Goal: Transaction & Acquisition: Obtain resource

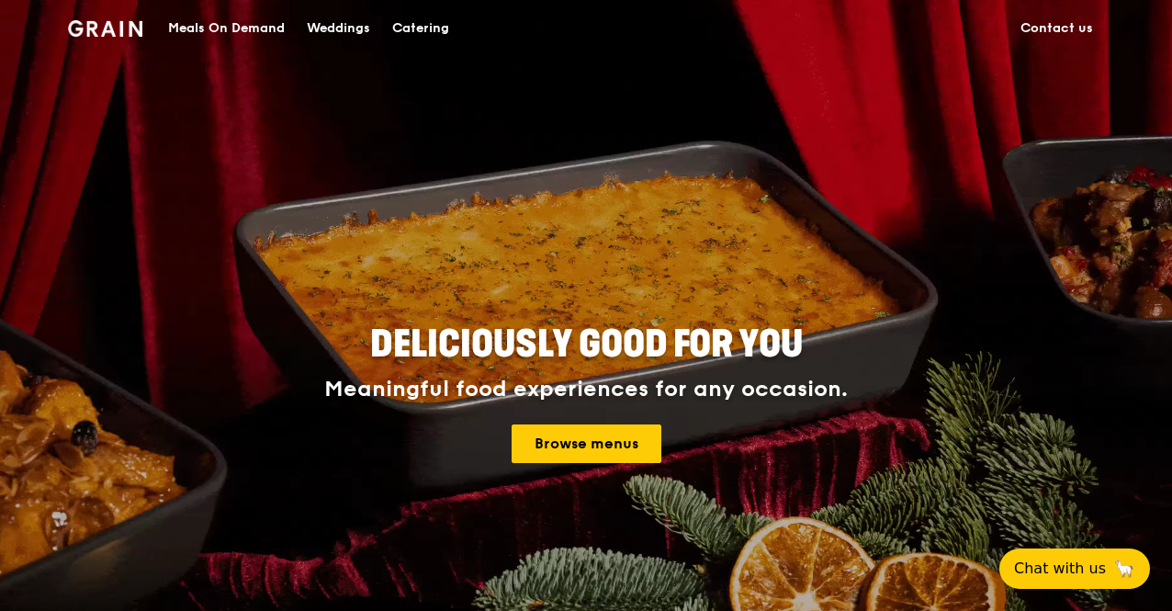
click at [422, 28] on div "Catering" at bounding box center [420, 28] width 57 height 55
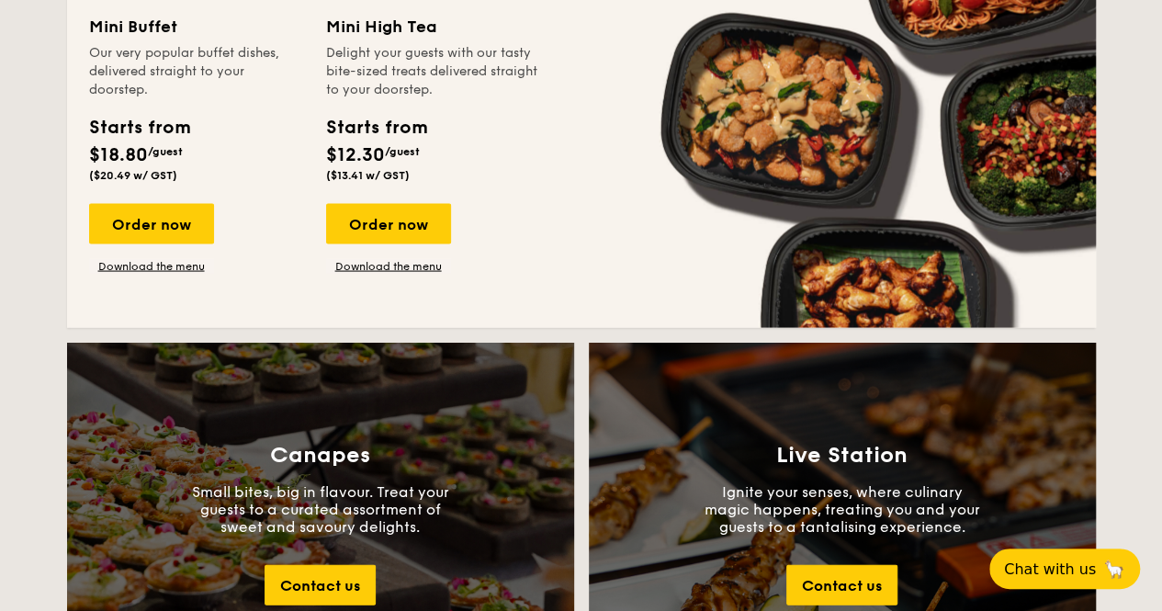
scroll to position [1745, 0]
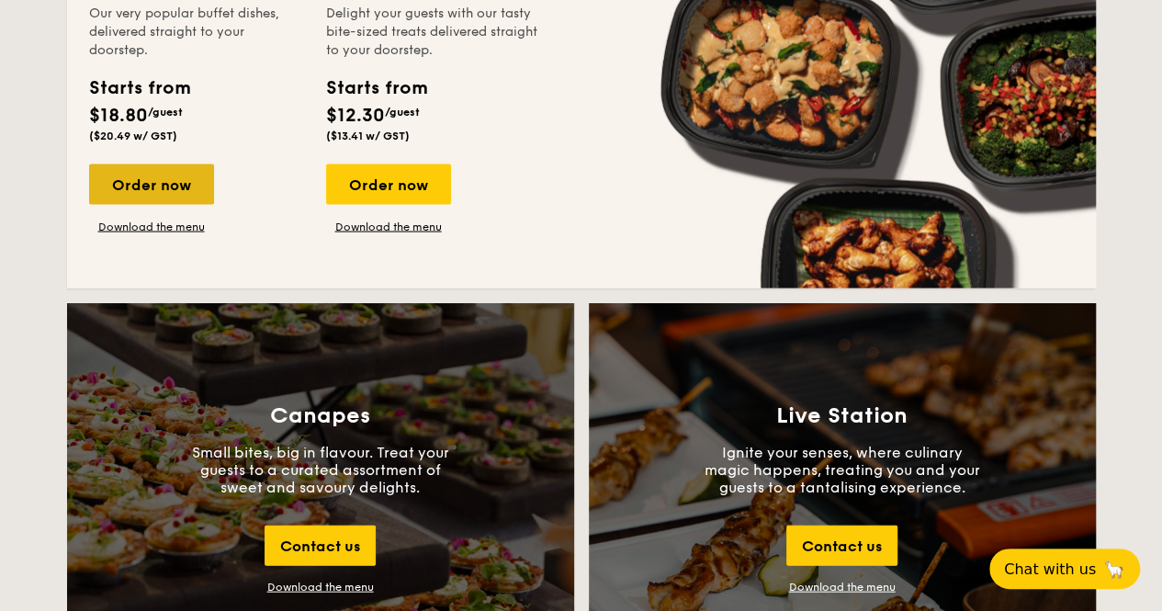
click at [167, 183] on div "Order now" at bounding box center [151, 184] width 125 height 40
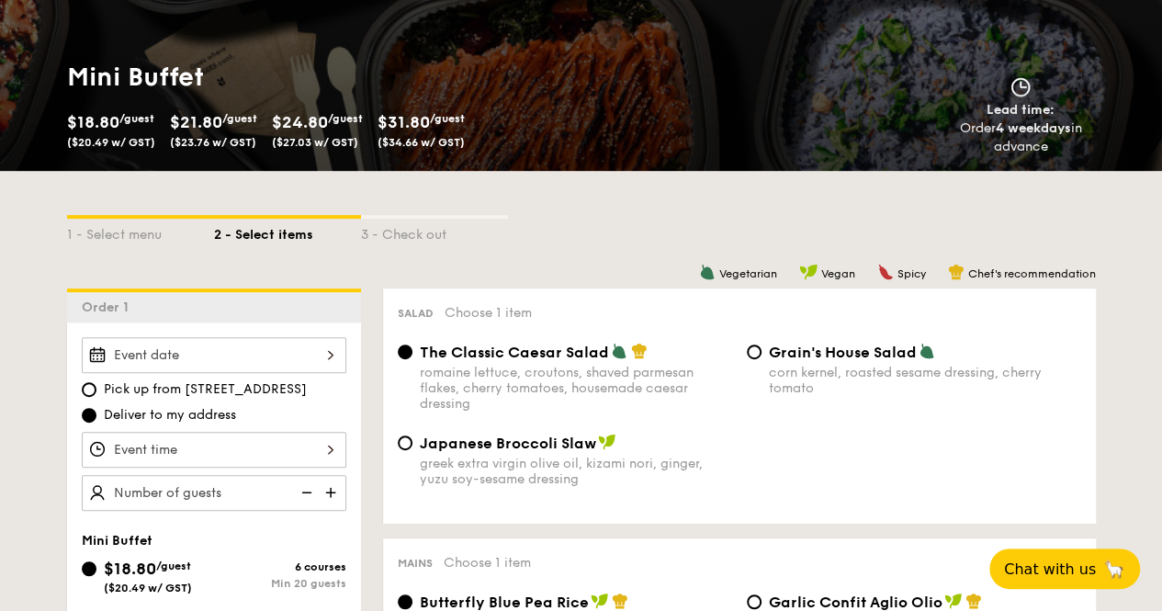
scroll to position [367, 0]
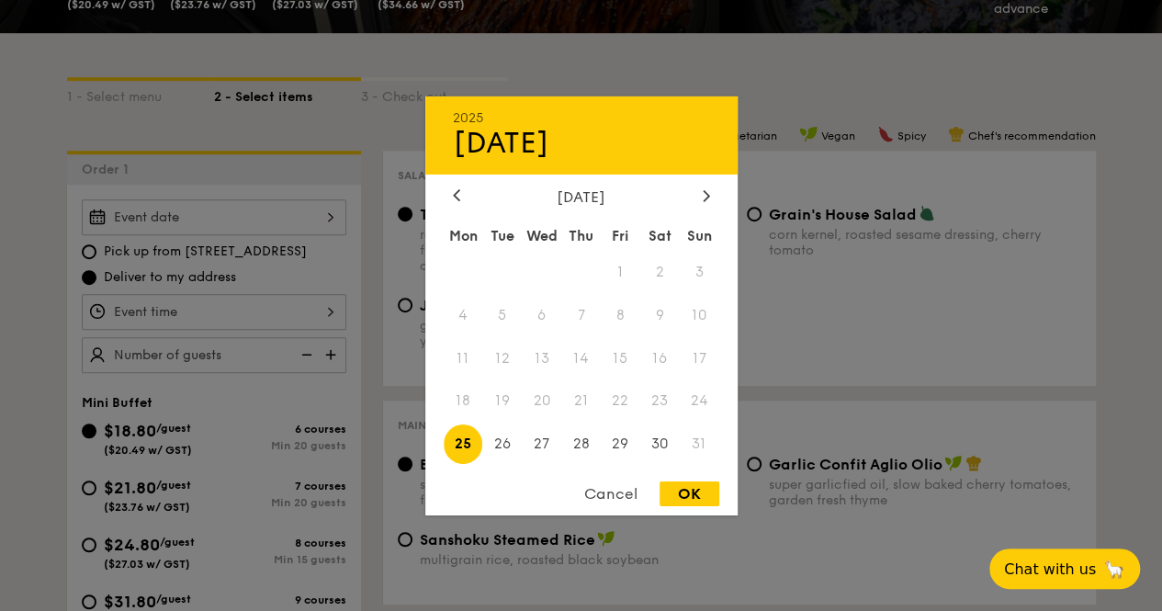
click at [289, 213] on div "2025 Aug [DATE] Tue Wed Thu Fri Sat Sun 1 2 3 4 5 6 7 8 9 10 11 12 13 14 15 16 …" at bounding box center [214, 217] width 265 height 36
click at [700, 195] on div at bounding box center [706, 195] width 17 height 17
click at [703, 194] on icon at bounding box center [706, 195] width 7 height 12
click at [655, 270] on span "4" at bounding box center [659, 271] width 39 height 39
click at [687, 498] on div "OK" at bounding box center [689, 493] width 60 height 25
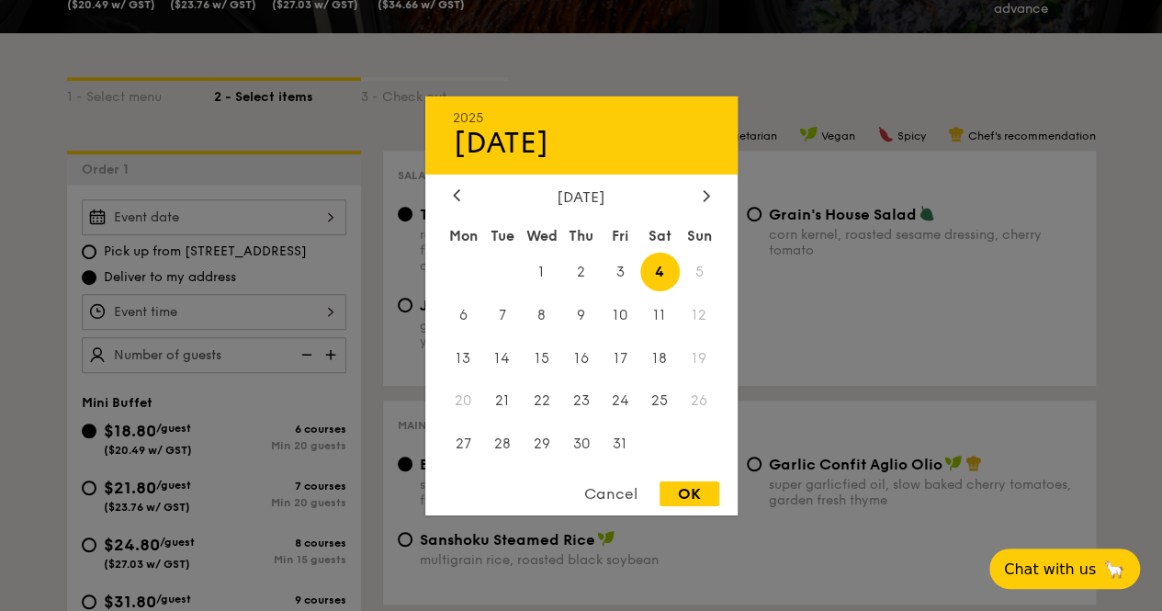
type input "Oct 04, 2025"
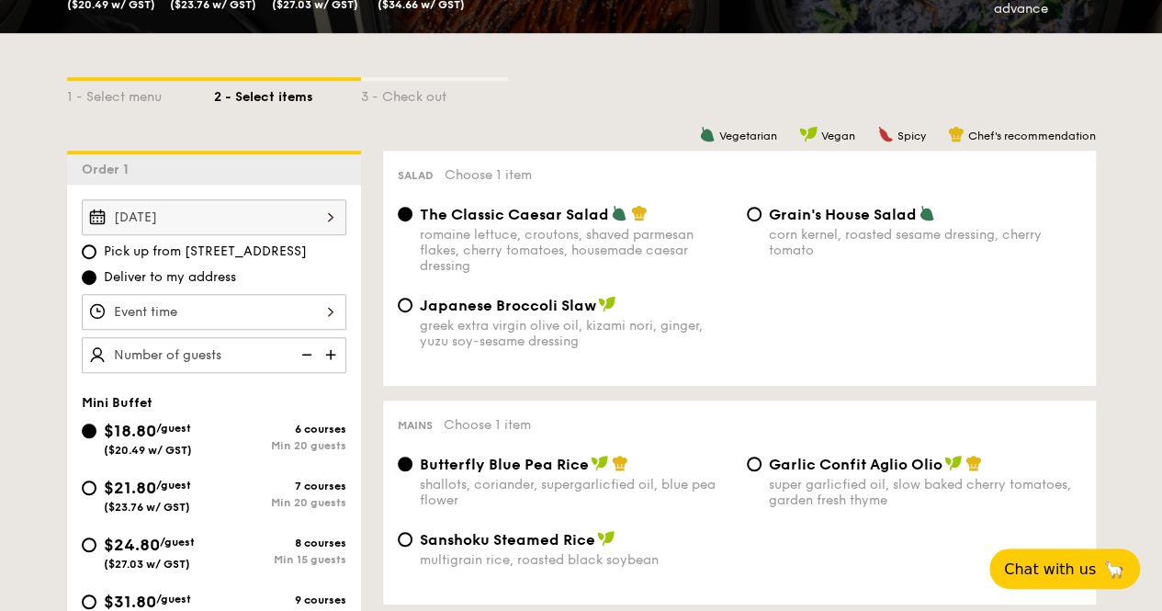
click at [278, 313] on div at bounding box center [214, 312] width 265 height 36
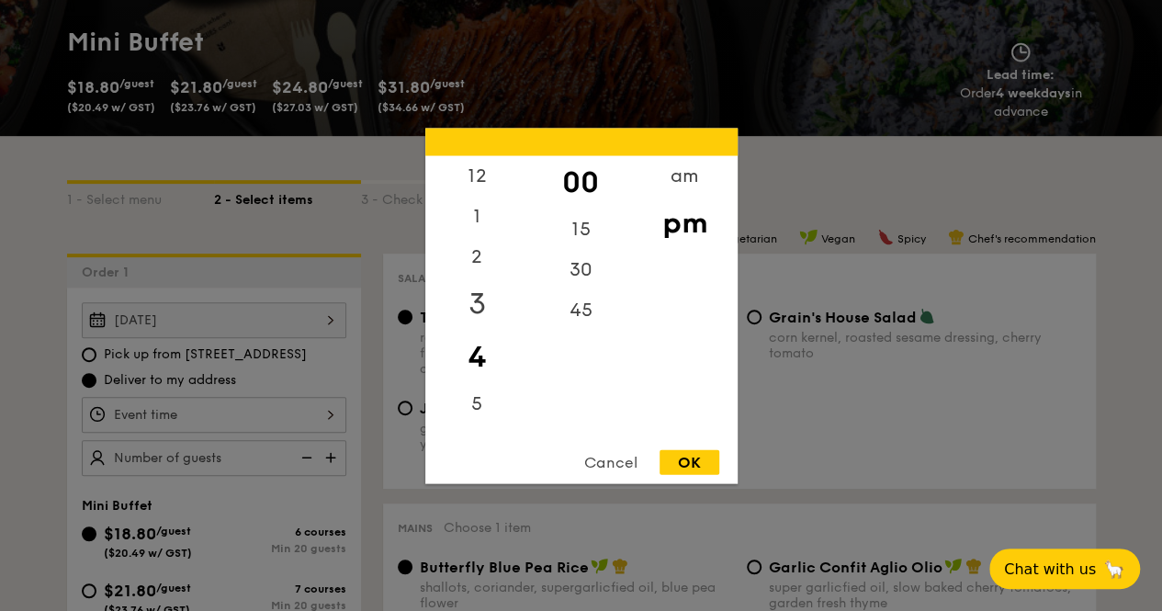
scroll to position [184, 0]
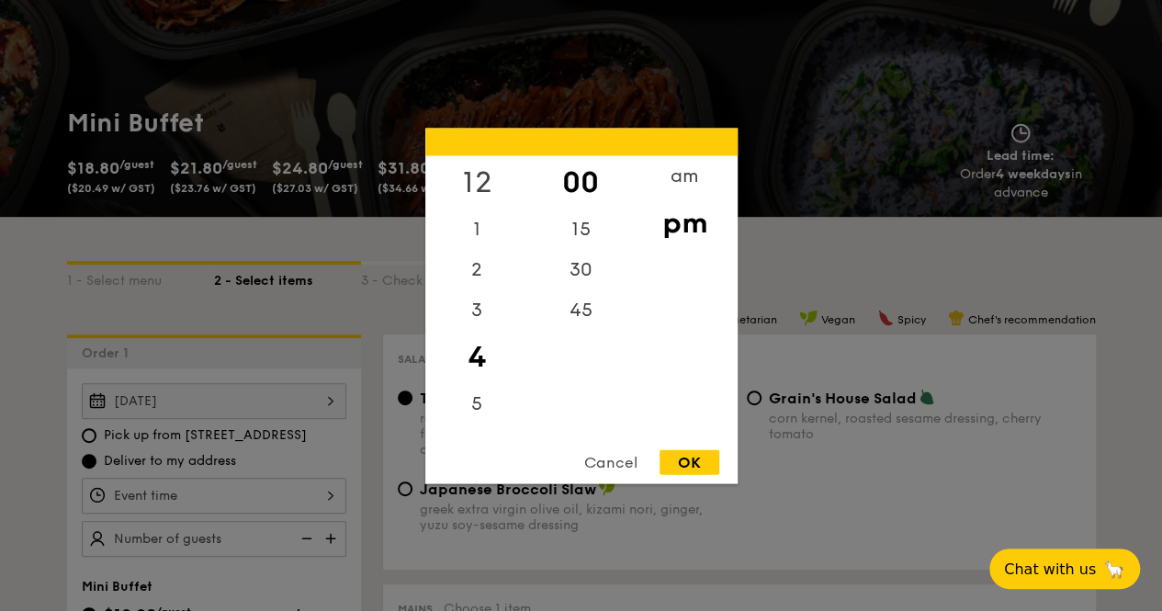
click at [483, 185] on div "12" at bounding box center [477, 181] width 104 height 53
click at [683, 225] on div "pm" at bounding box center [685, 222] width 104 height 53
click at [693, 471] on div "OK" at bounding box center [689, 461] width 60 height 25
type input "12:00PM"
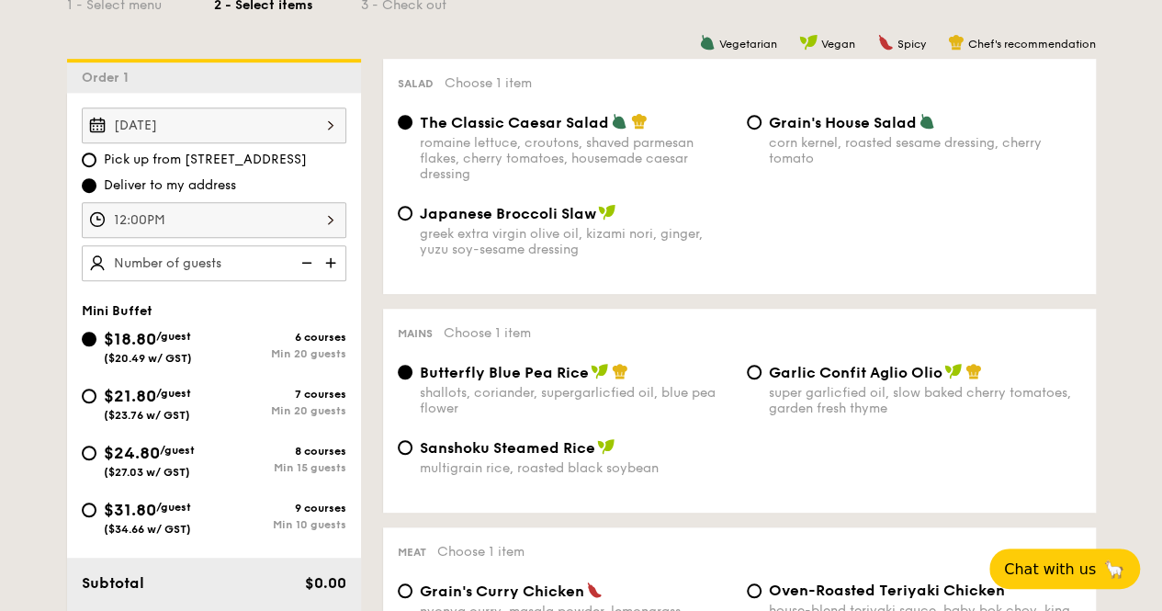
scroll to position [551, 0]
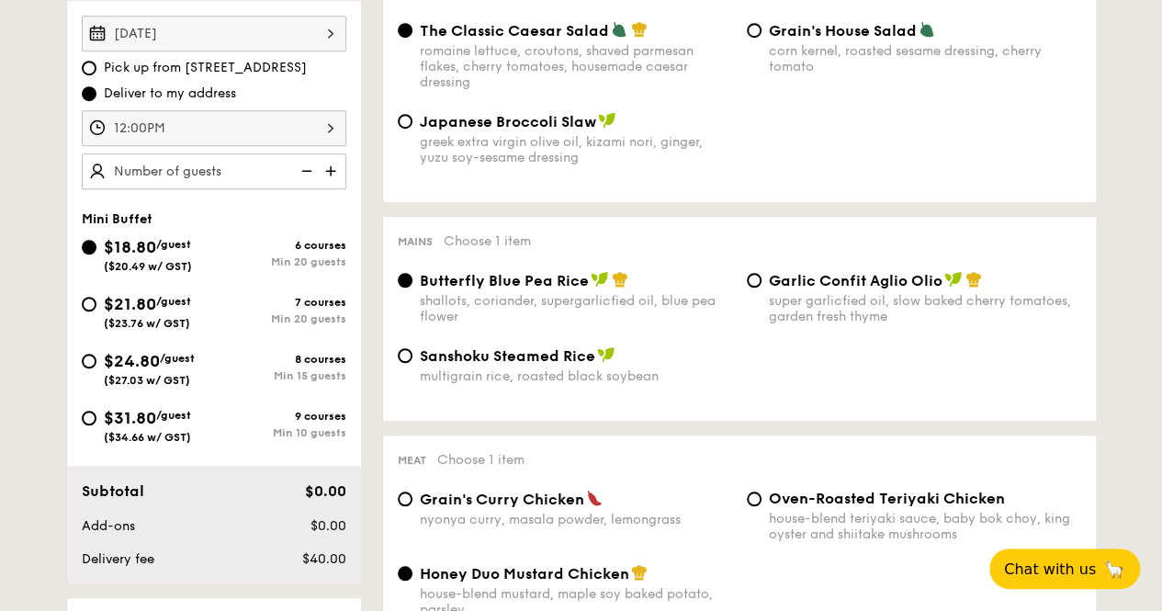
click at [325, 167] on img at bounding box center [333, 170] width 28 height 35
click at [323, 167] on img at bounding box center [333, 170] width 28 height 35
click at [299, 167] on img at bounding box center [305, 170] width 28 height 35
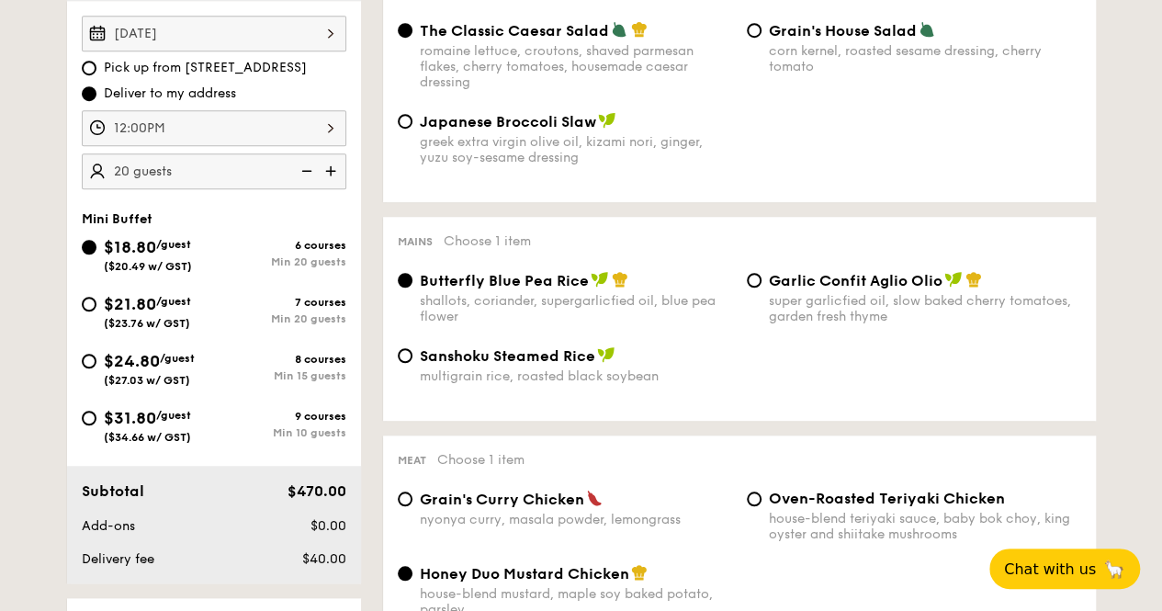
click at [299, 167] on img at bounding box center [305, 170] width 28 height 35
click at [186, 164] on input "20" at bounding box center [214, 171] width 265 height 36
type input "20 guests"
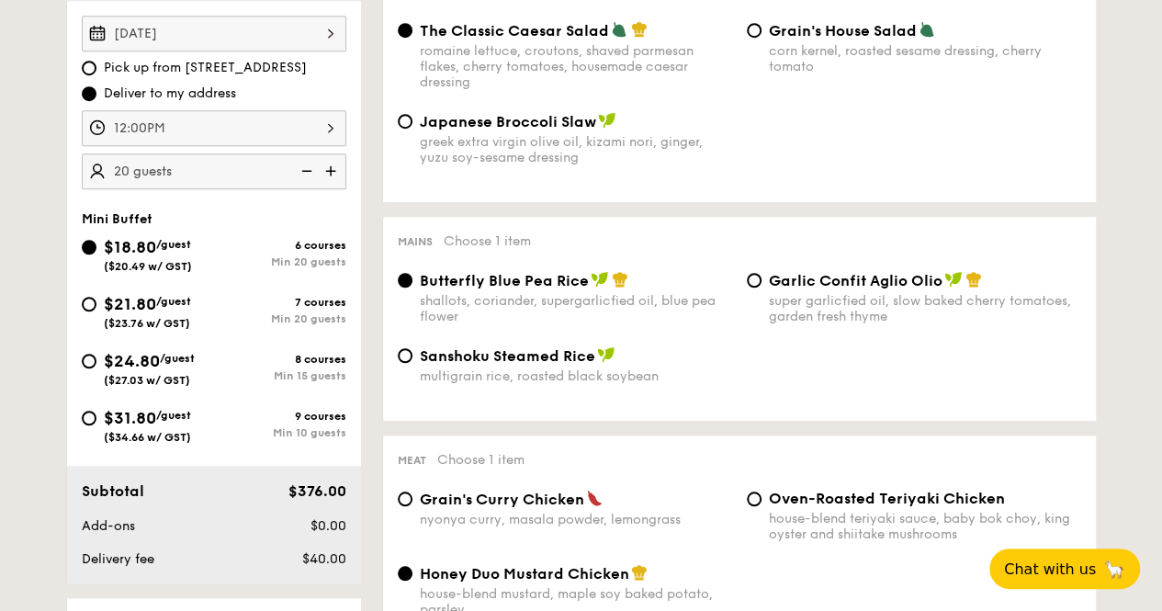
click at [141, 352] on span "$24.80" at bounding box center [132, 361] width 56 height 20
click at [96, 354] on input "$24.80 /guest ($27.03 w/ GST) 8 courses Min 15 guests" at bounding box center [89, 361] width 15 height 15
radio input "true"
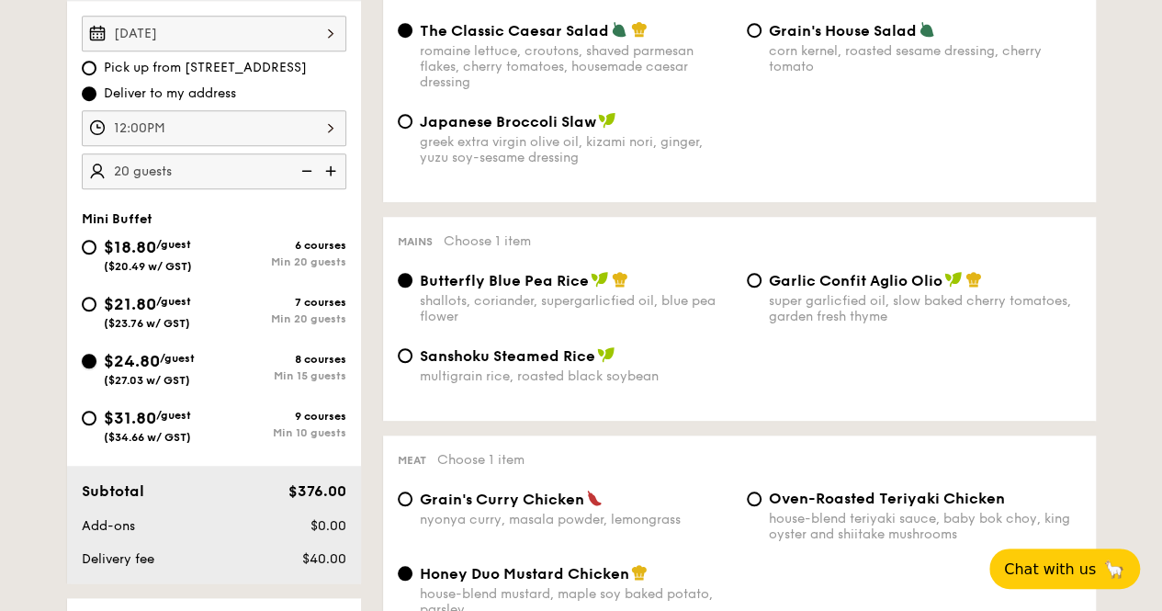
radio input "true"
radio input "false"
radio input "true"
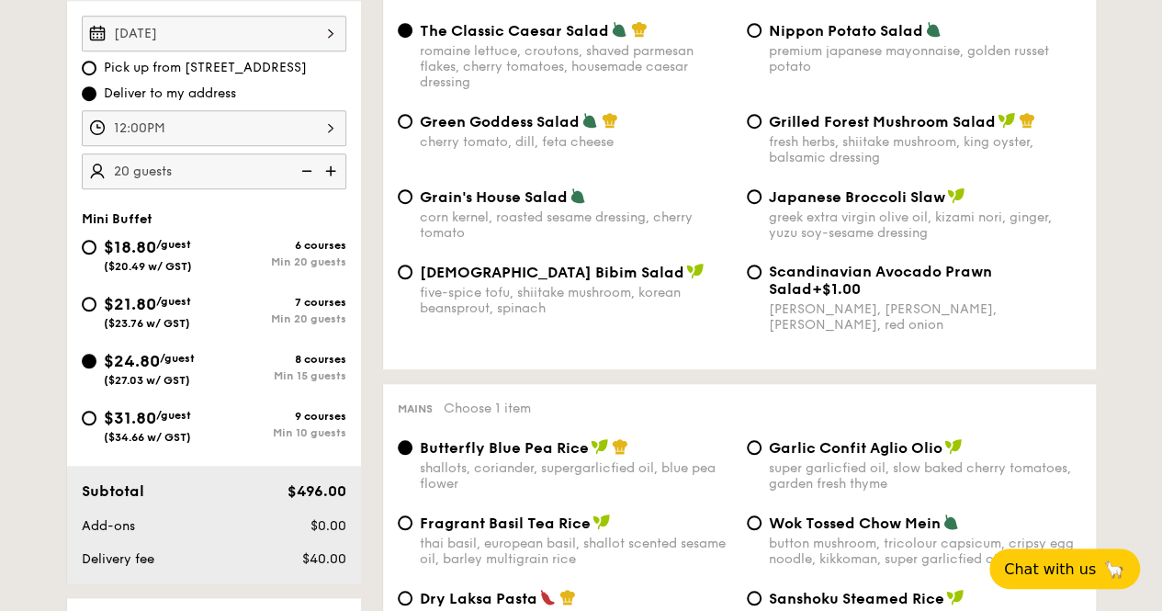
click at [314, 167] on img at bounding box center [305, 170] width 28 height 35
type input "15 guests"
click at [310, 167] on img at bounding box center [305, 170] width 28 height 35
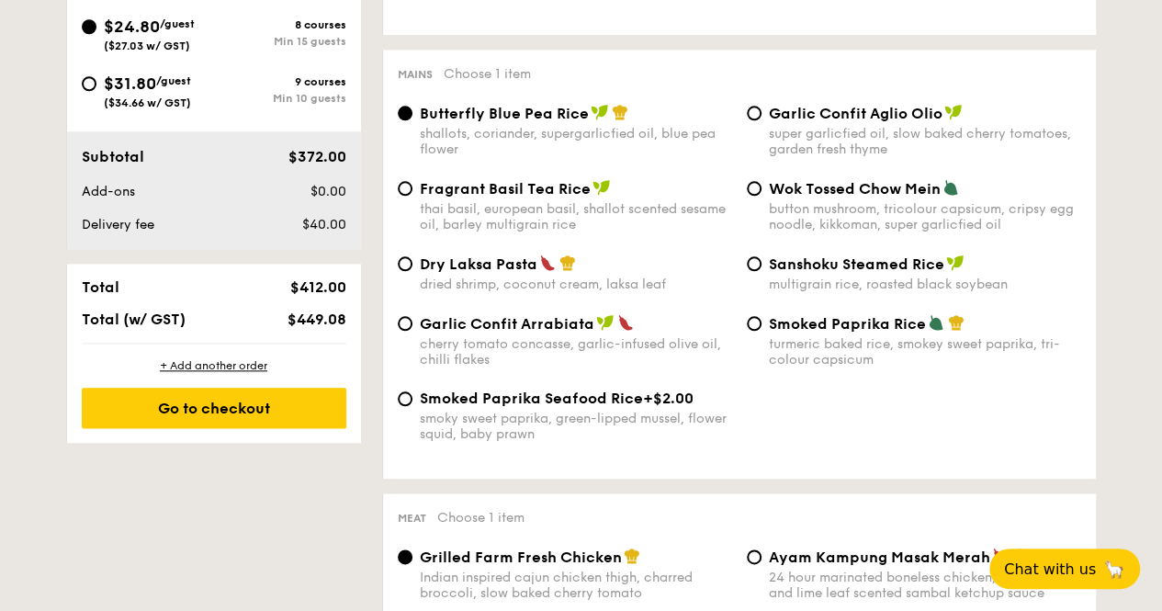
scroll to position [735, 0]
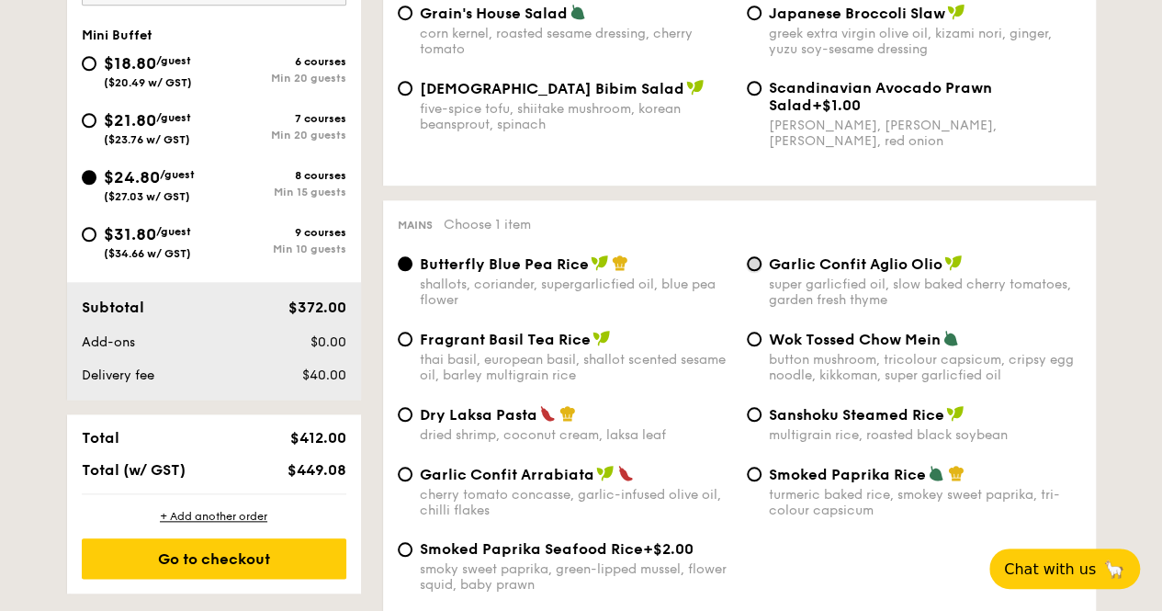
click at [753, 268] on input "Garlic Confit Aglio Olio super garlicfied oil, slow baked cherry tomatoes, gard…" at bounding box center [754, 263] width 15 height 15
radio input "true"
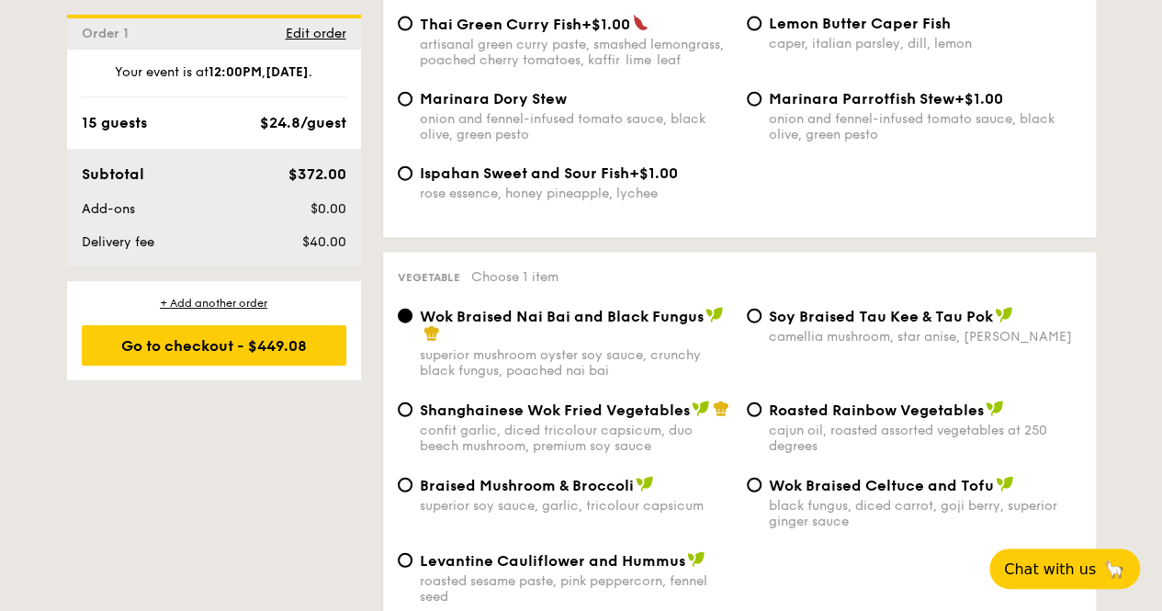
scroll to position [2296, 0]
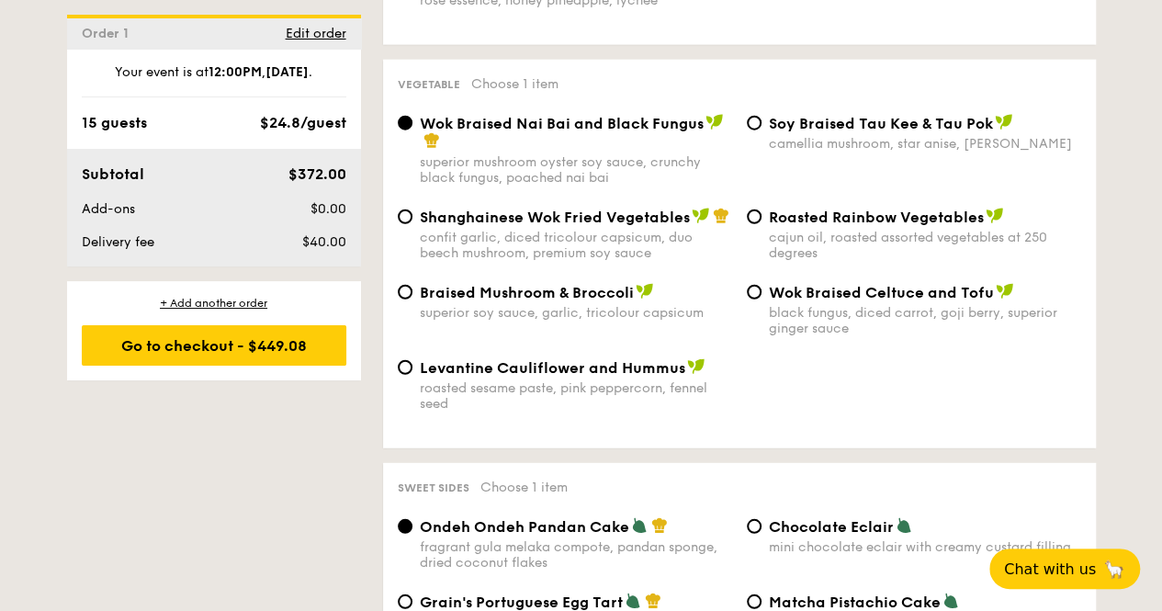
click at [568, 226] on span "Shanghainese Wok Fried Vegetables" at bounding box center [555, 216] width 270 height 17
click at [412, 224] on input "Shanghainese Wok Fried Vegetables confit garlic, diced tricolour capsicum, duo …" at bounding box center [405, 216] width 15 height 15
radio input "true"
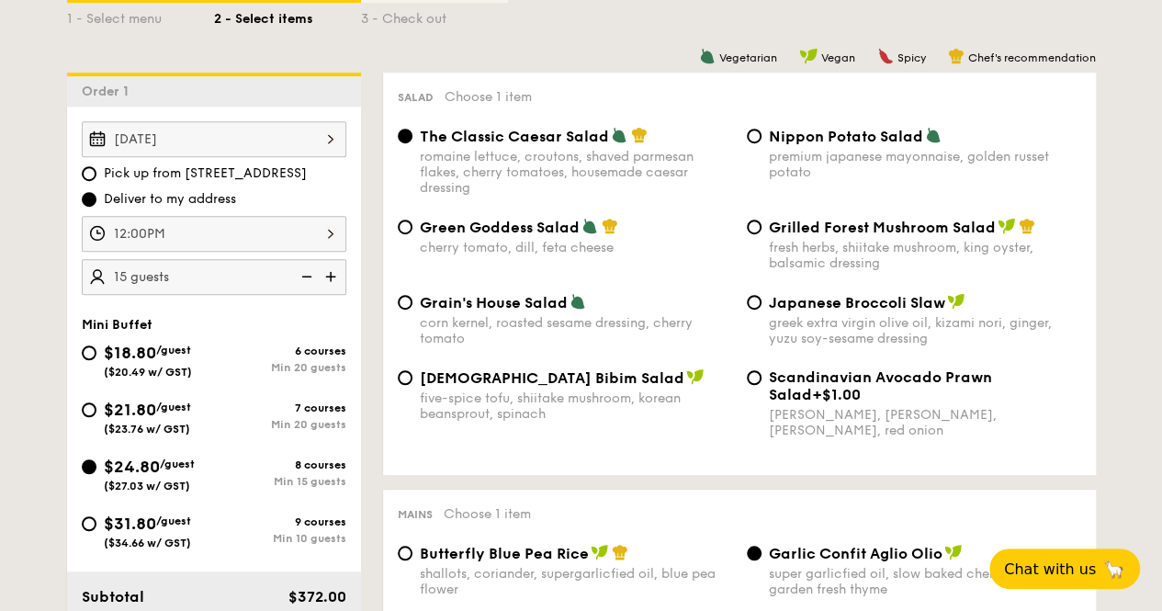
scroll to position [551, 0]
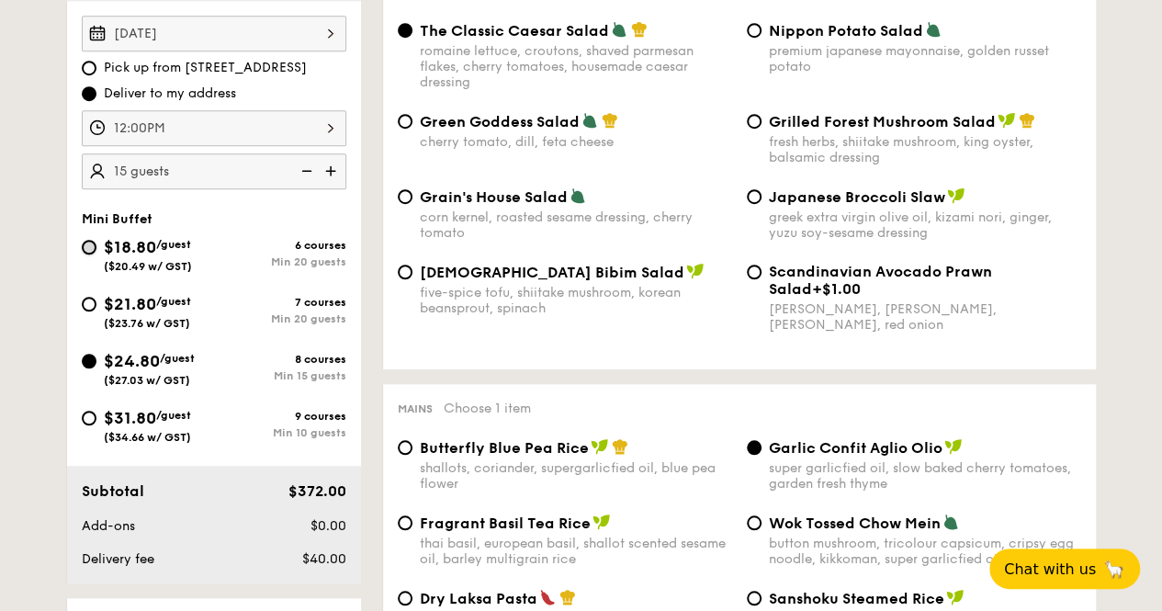
click at [90, 243] on input "$18.80 /guest ($20.49 w/ GST) 6 courses Min 20 guests" at bounding box center [89, 247] width 15 height 15
radio input "true"
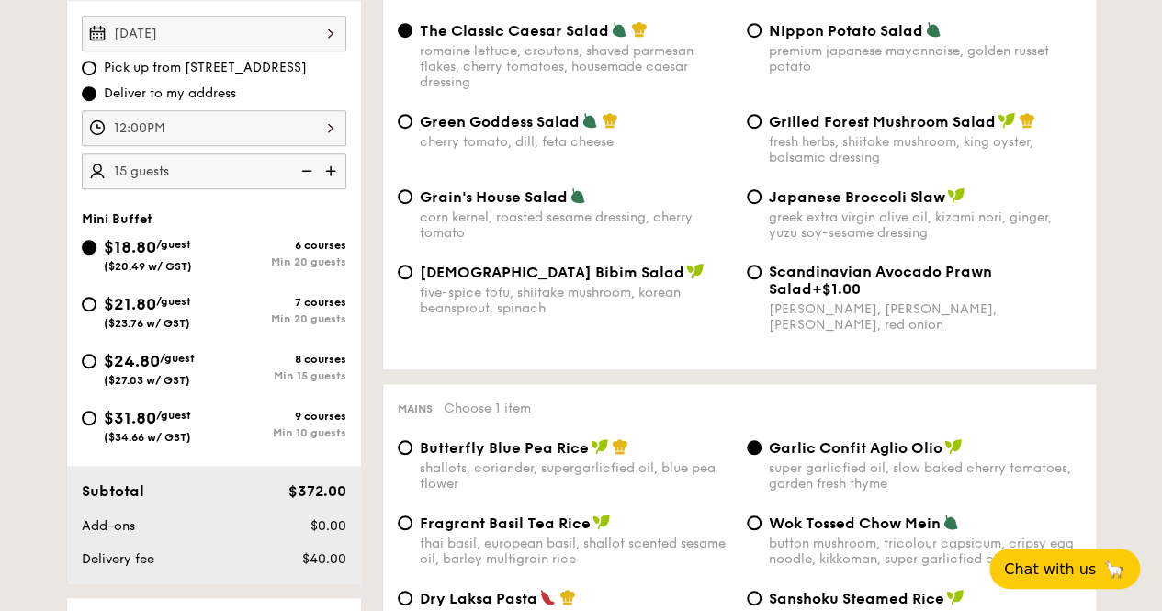
radio input "true"
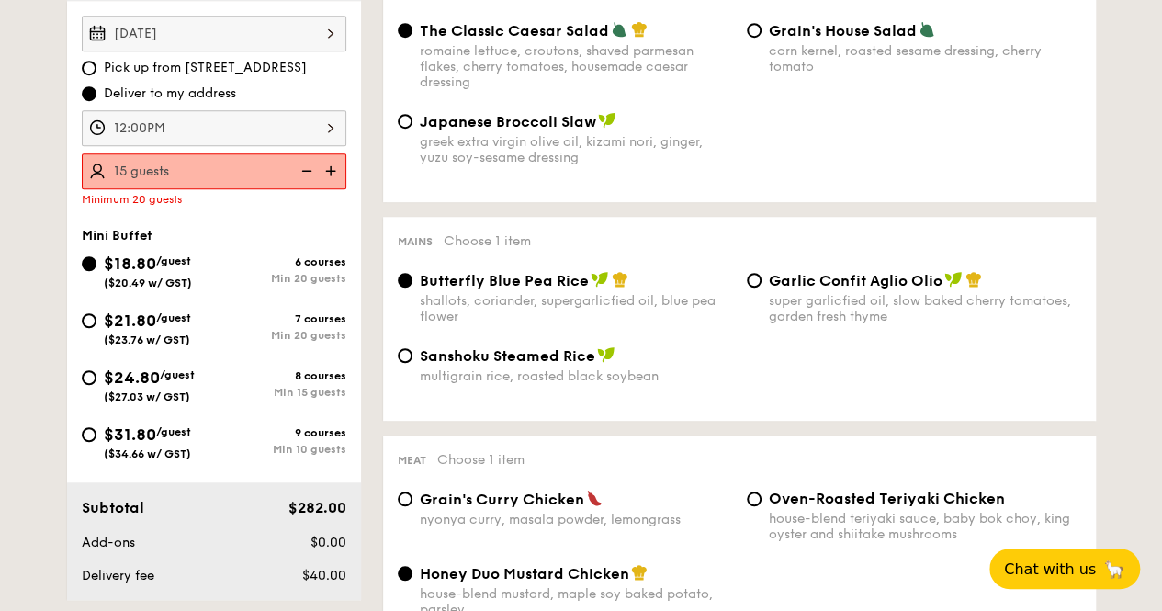
click at [325, 168] on img at bounding box center [333, 170] width 28 height 35
type input "20 guests"
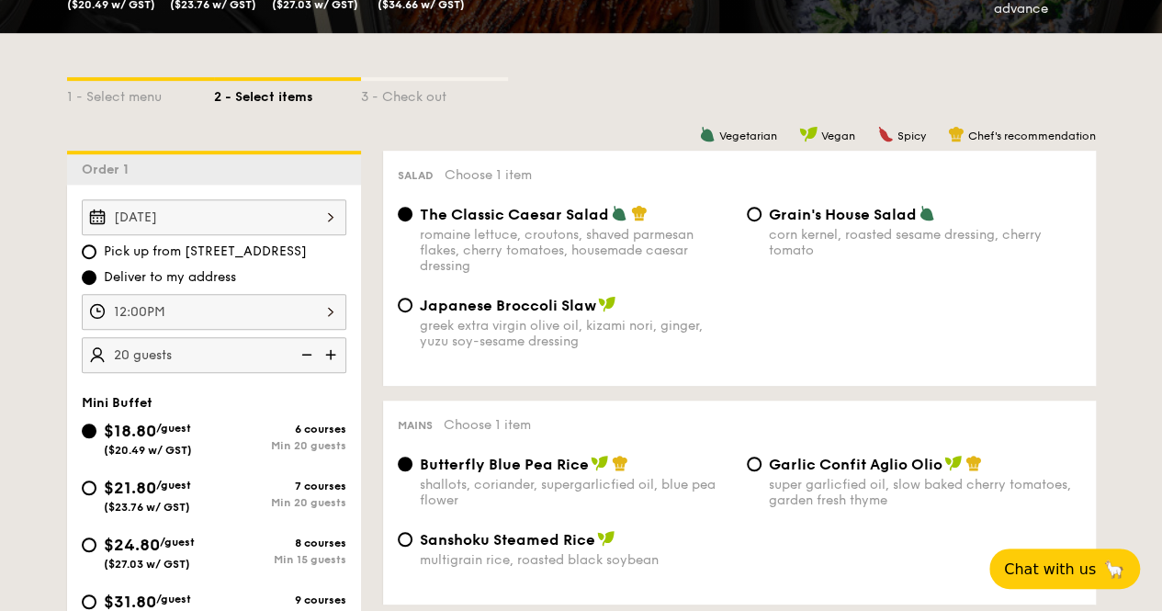
scroll to position [0, 0]
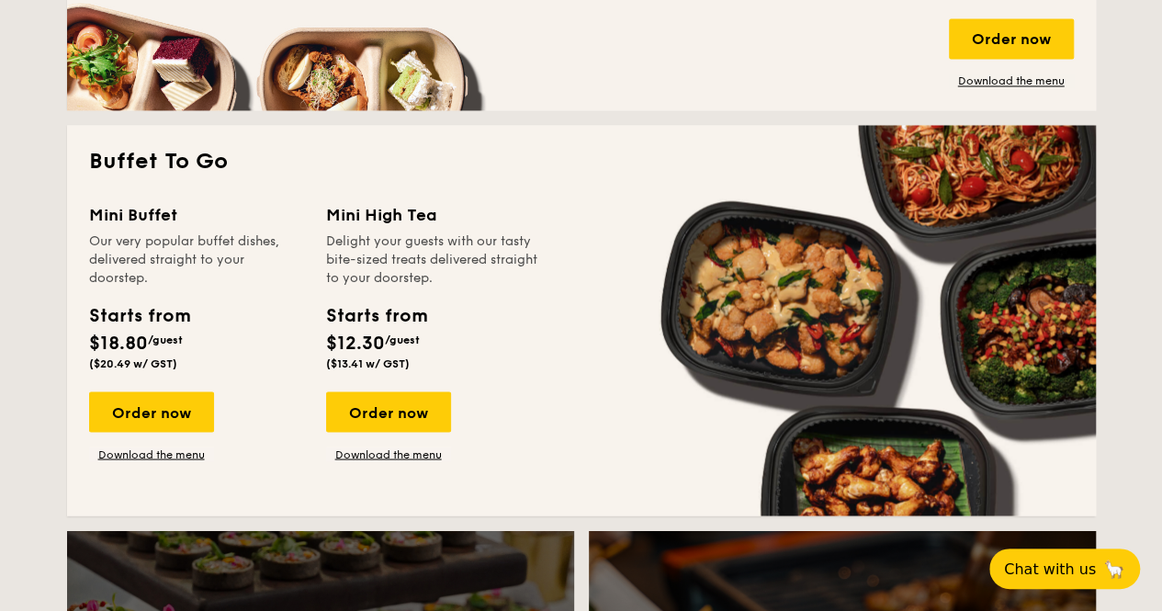
scroll to position [1548, 0]
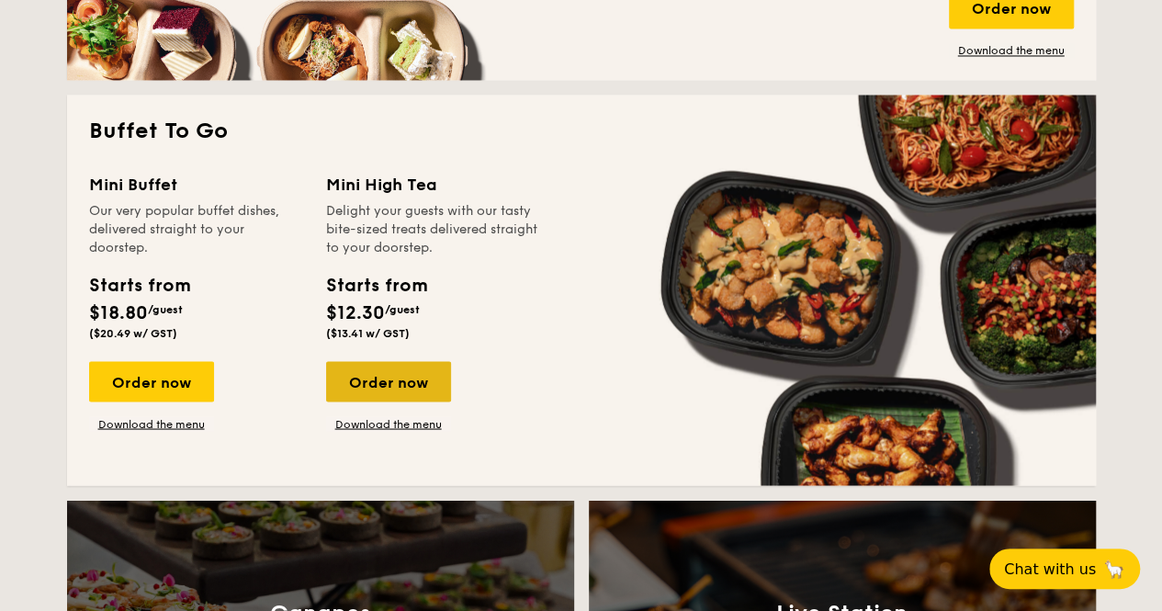
click at [397, 391] on div "Order now" at bounding box center [388, 381] width 125 height 40
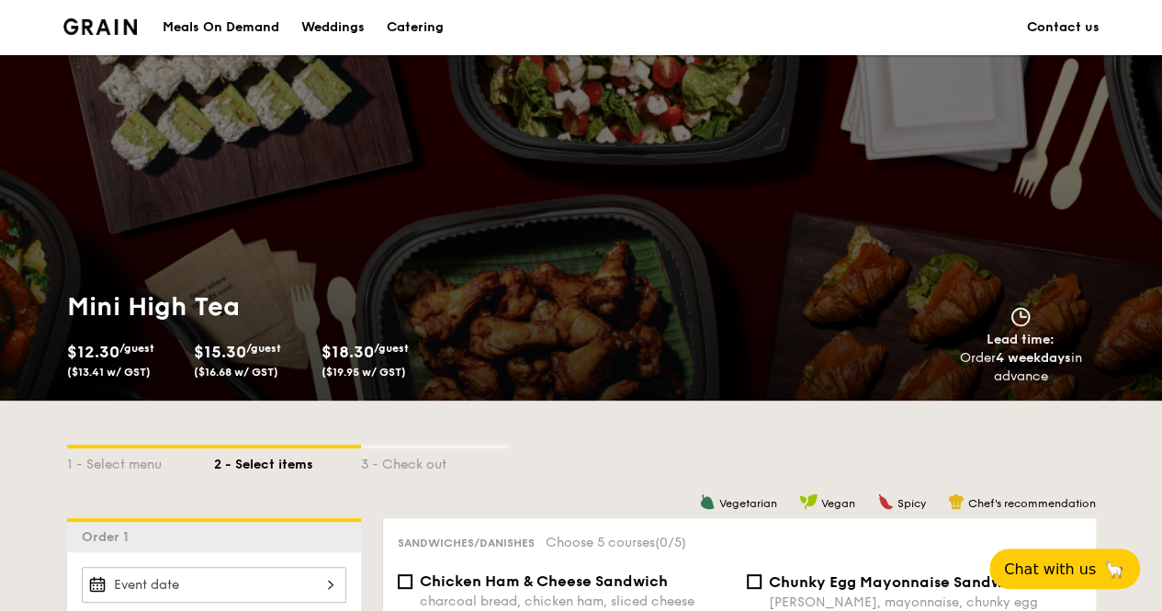
scroll to position [367, 0]
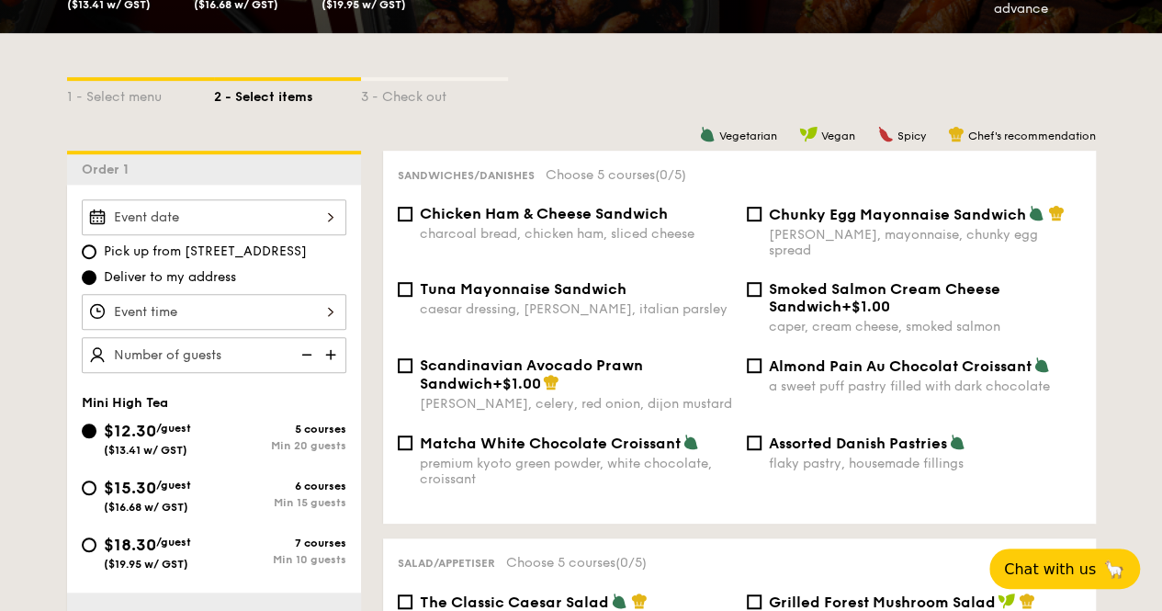
click at [151, 480] on span "$15.30" at bounding box center [130, 488] width 52 height 20
click at [96, 480] on input "$15.30 /guest ($16.68 w/ GST) 6 courses Min 15 guests" at bounding box center [89, 487] width 15 height 15
radio input "true"
click at [299, 225] on div at bounding box center [214, 217] width 265 height 36
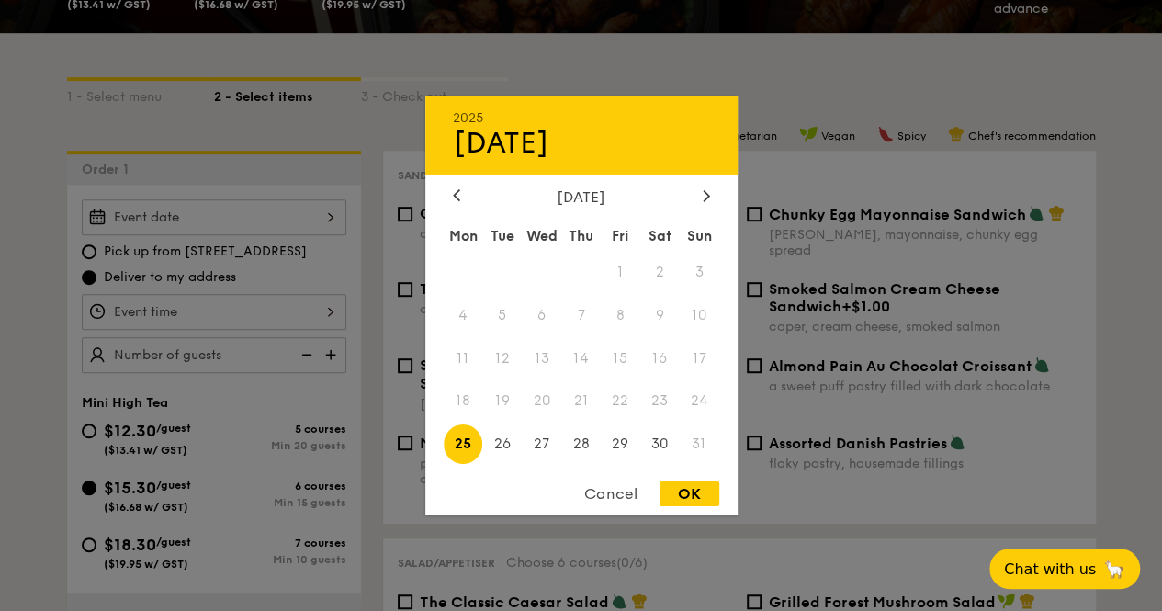
click at [714, 197] on div "[DATE]" at bounding box center [581, 195] width 312 height 17
click at [710, 196] on div at bounding box center [706, 195] width 17 height 17
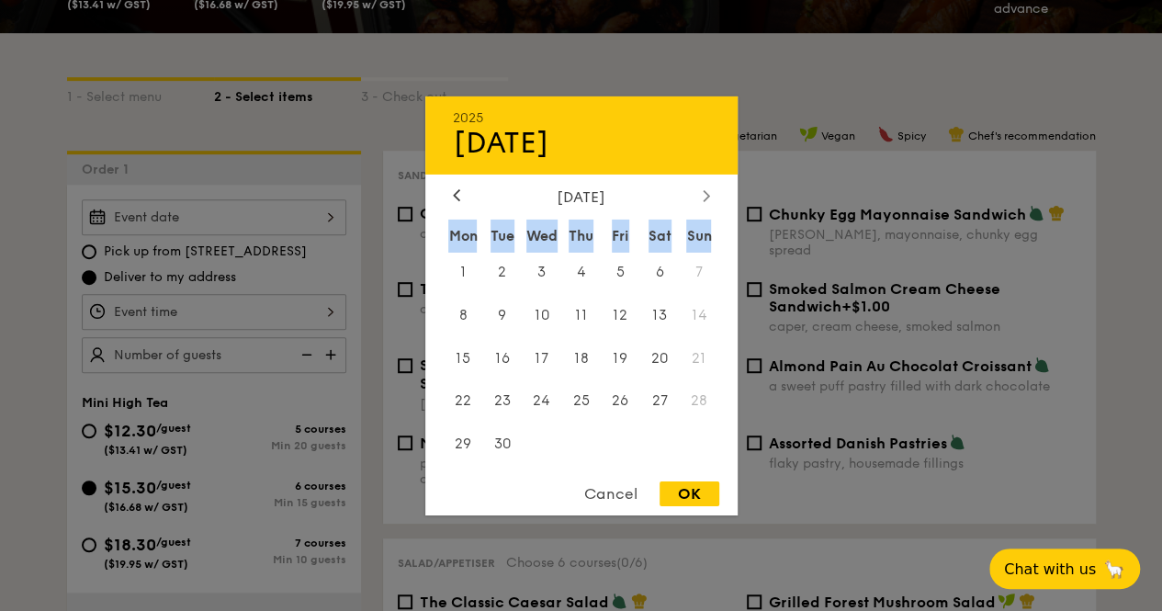
click at [710, 196] on div at bounding box center [706, 195] width 17 height 17
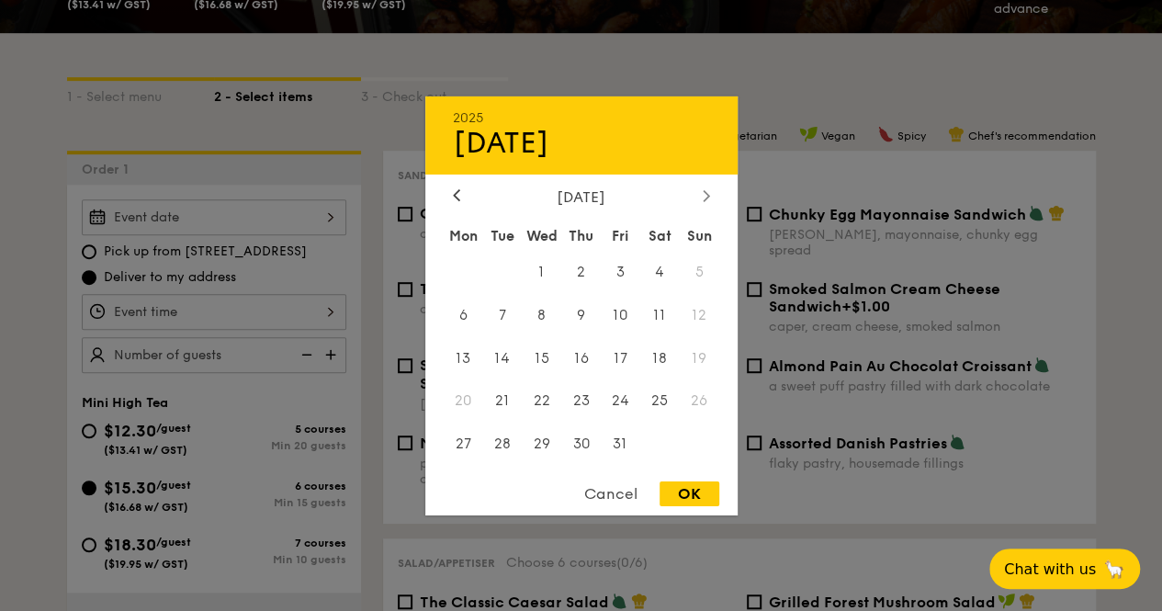
click at [710, 196] on div at bounding box center [706, 195] width 17 height 17
click at [465, 199] on div "November 2025" at bounding box center [581, 195] width 257 height 17
click at [456, 202] on div at bounding box center [456, 195] width 17 height 17
click at [665, 273] on span "4" at bounding box center [659, 271] width 39 height 39
click at [698, 502] on div "OK" at bounding box center [689, 493] width 60 height 25
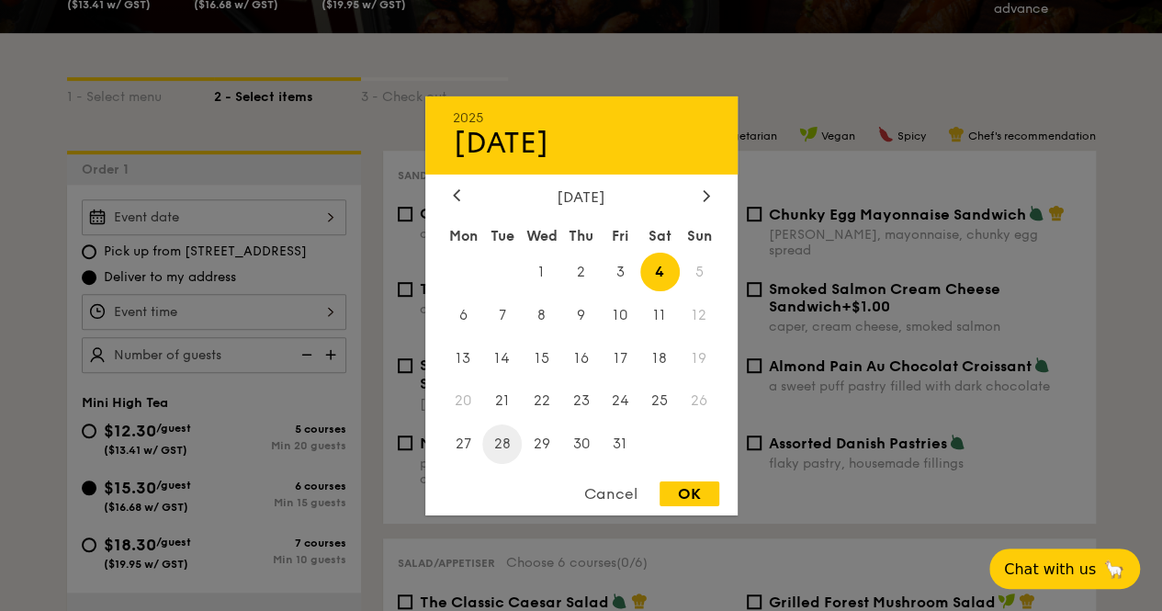
type input "Oct 04, 2025"
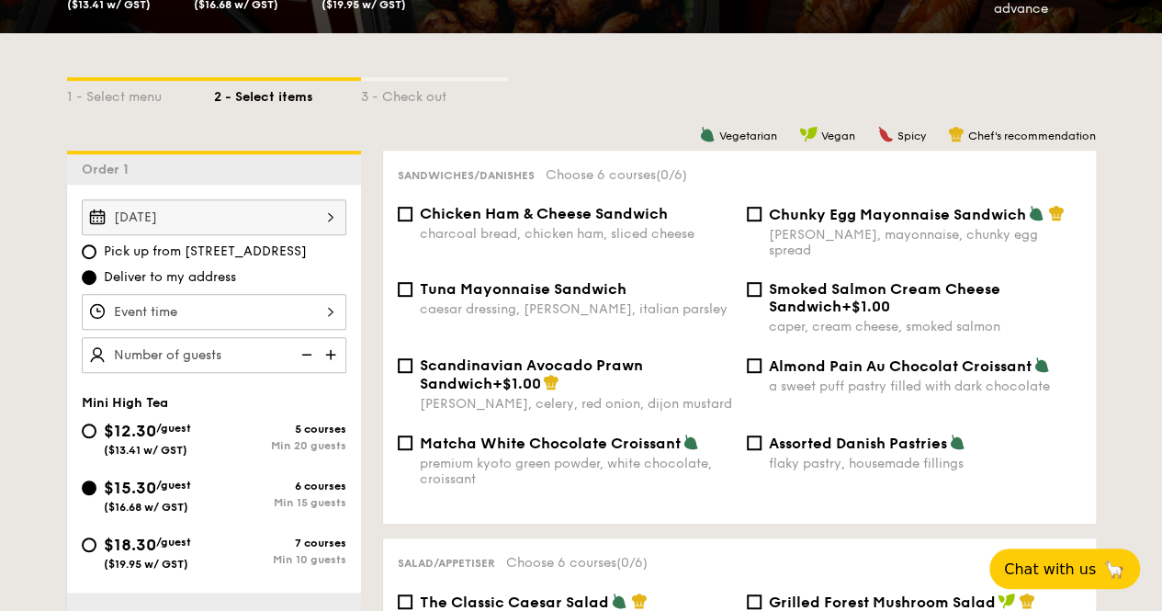
click at [235, 310] on div at bounding box center [214, 312] width 265 height 36
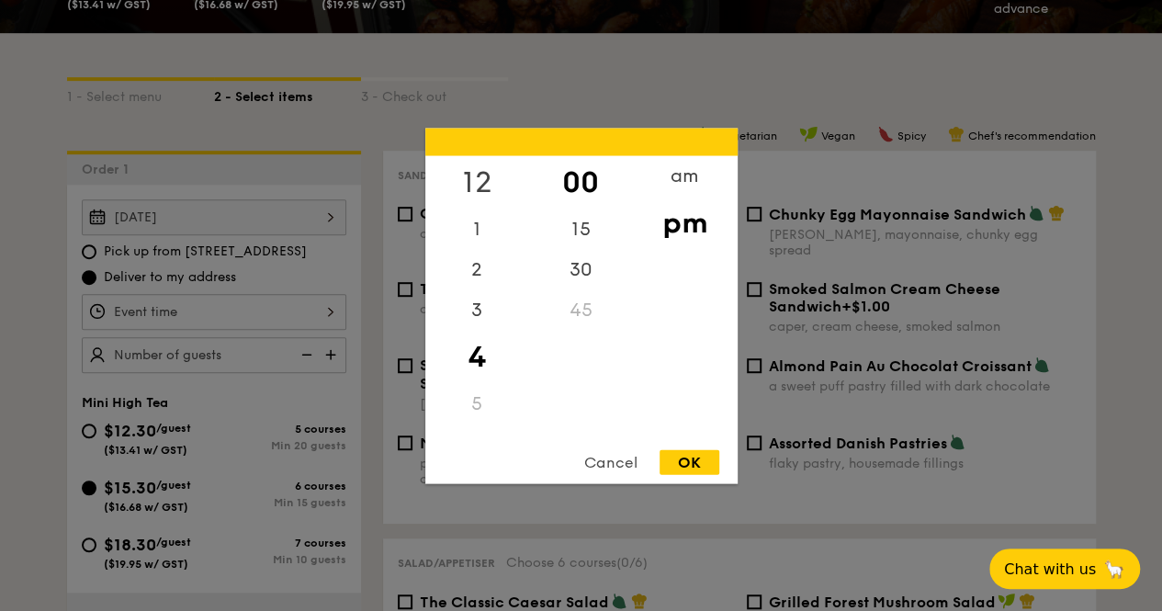
click at [495, 177] on div "12" at bounding box center [477, 181] width 104 height 53
click at [688, 454] on div "OK" at bounding box center [689, 461] width 60 height 25
type input "12:00PM"
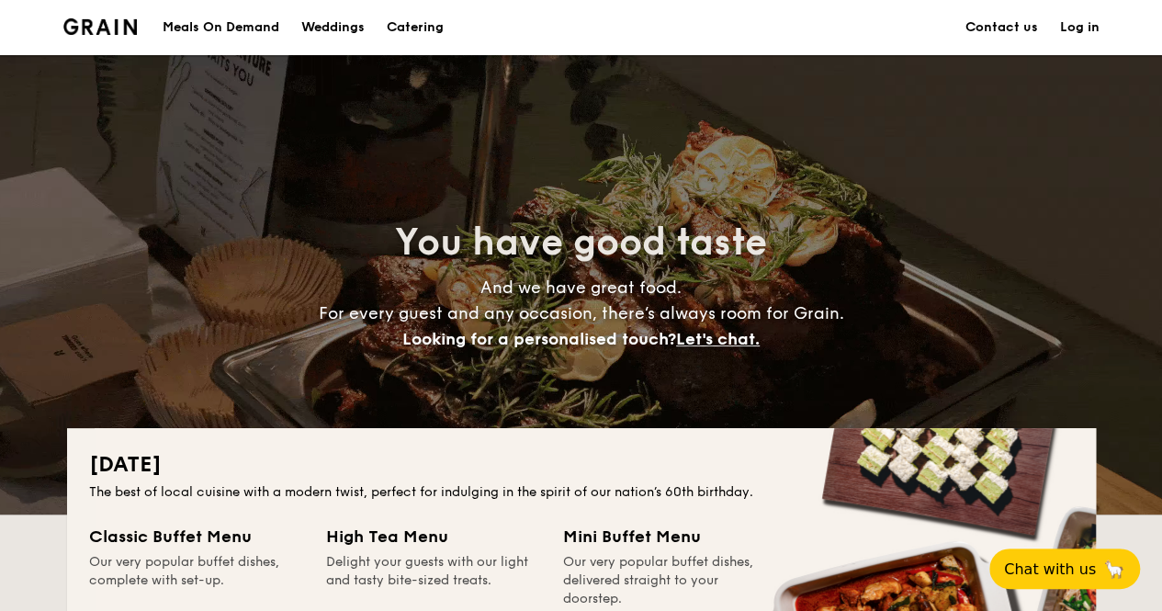
click at [235, 19] on div "Meals On Demand" at bounding box center [221, 27] width 117 height 55
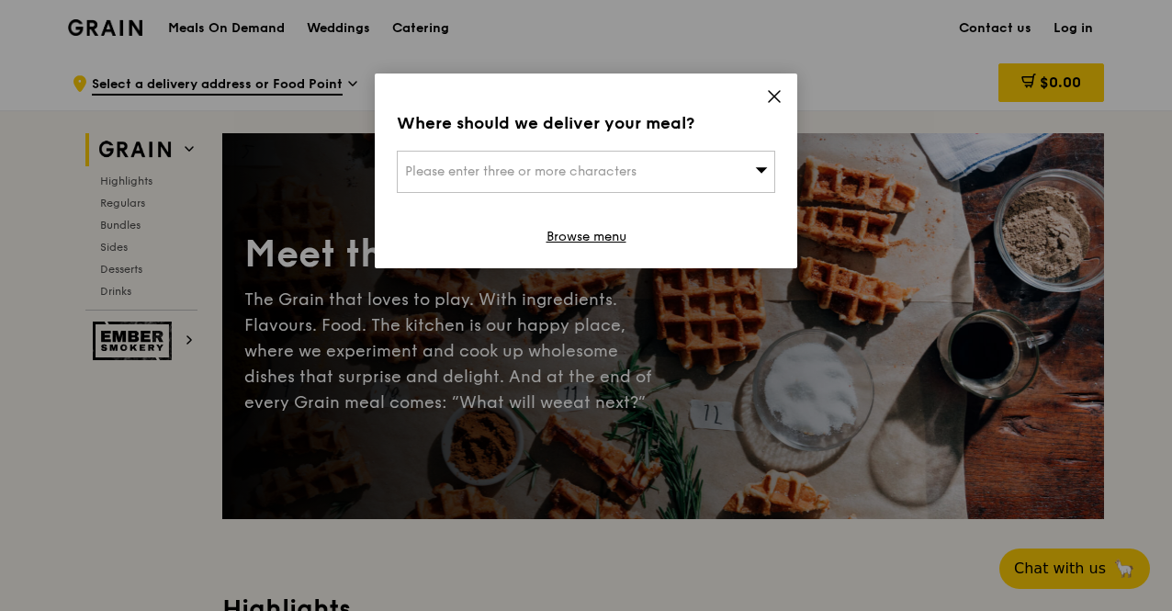
click at [746, 96] on div "Where should we deliver your meal? Please enter three or more characters Browse…" at bounding box center [586, 170] width 422 height 195
click at [773, 95] on icon at bounding box center [774, 96] width 11 height 11
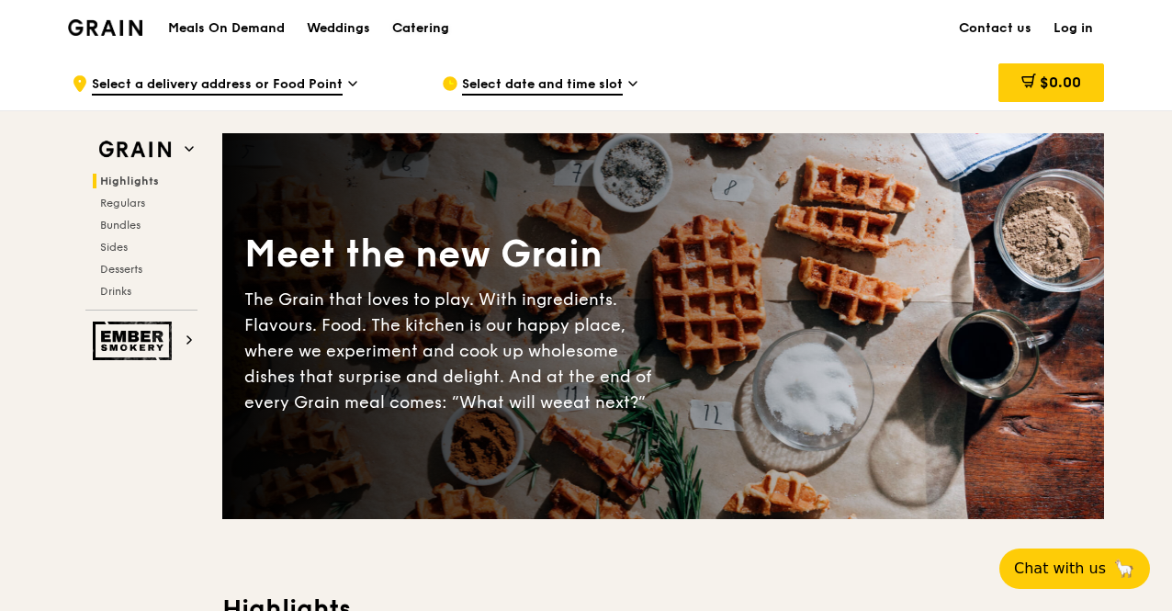
click at [438, 28] on div "Catering" at bounding box center [420, 28] width 57 height 55
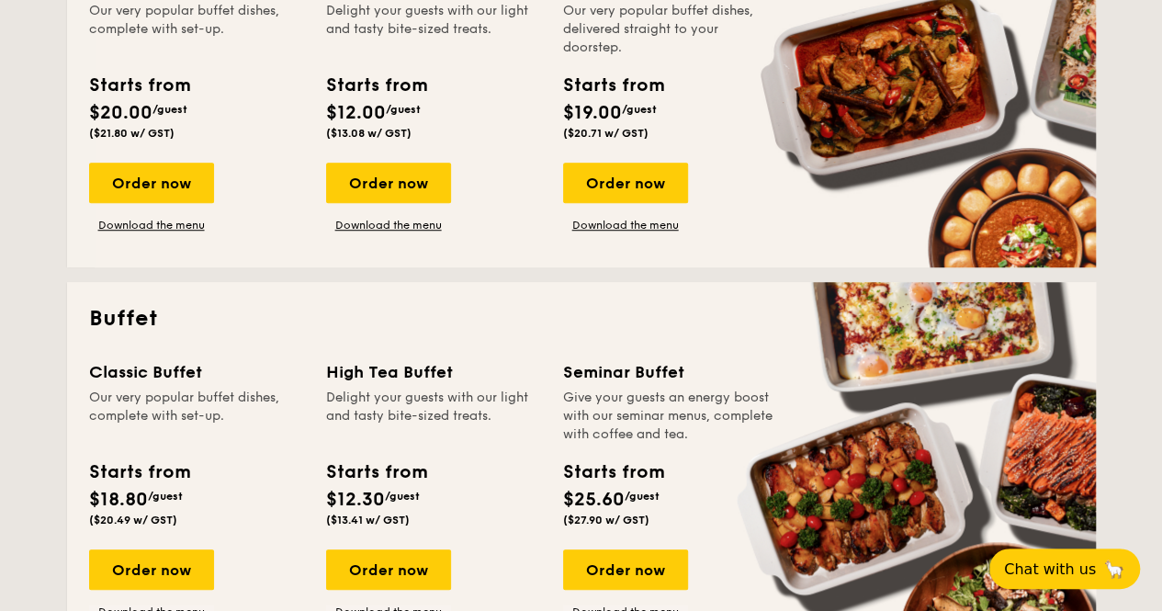
scroll to position [276, 0]
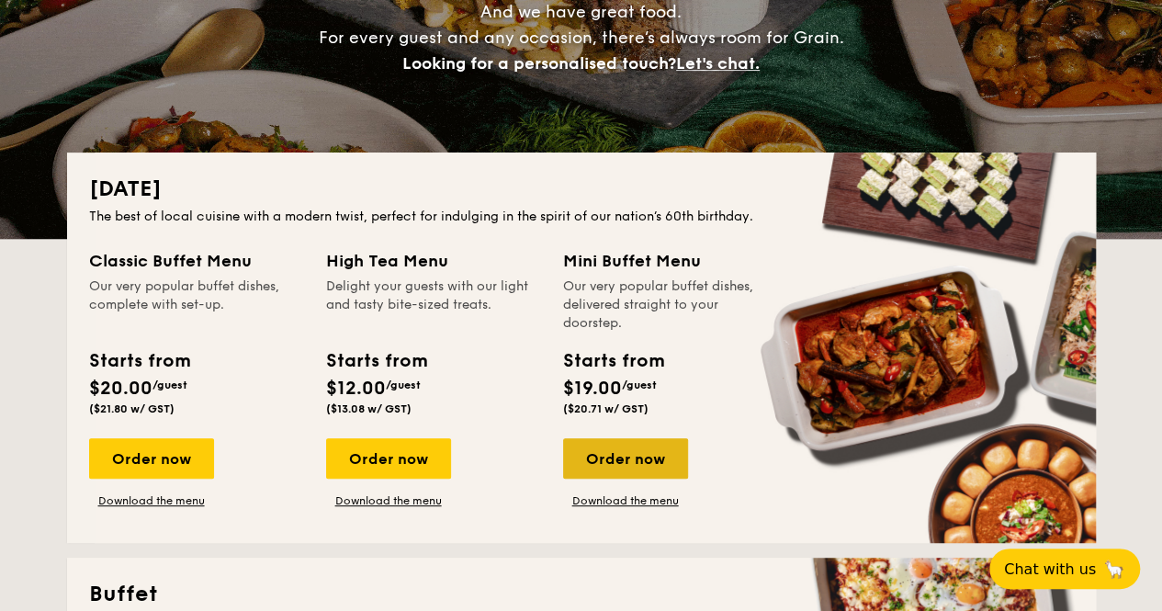
click at [647, 461] on div "Order now" at bounding box center [625, 458] width 125 height 40
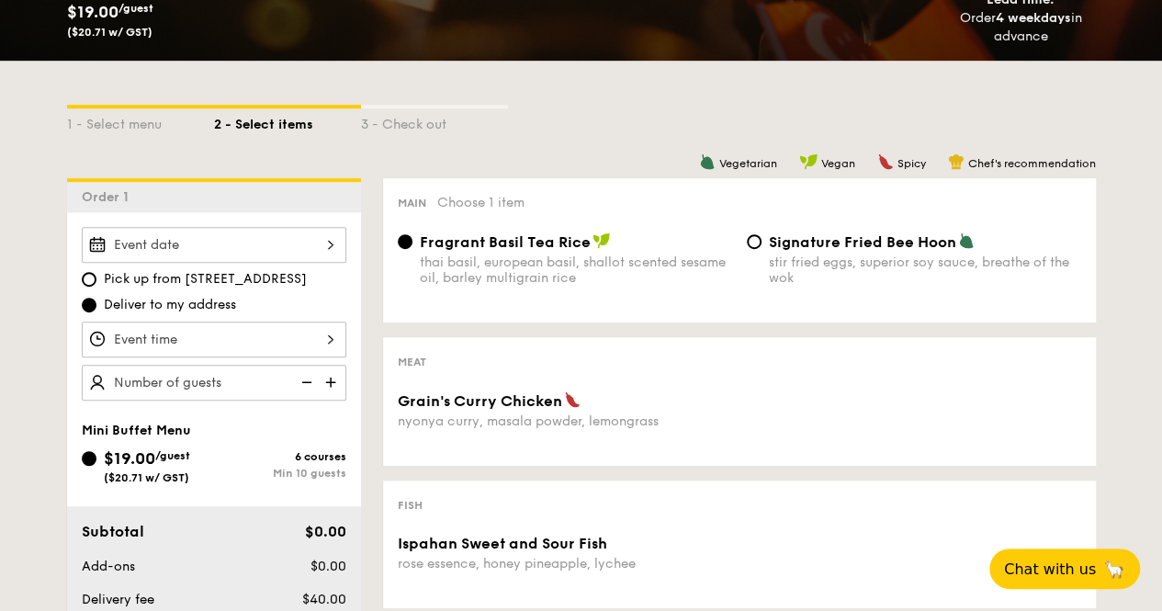
scroll to position [459, 0]
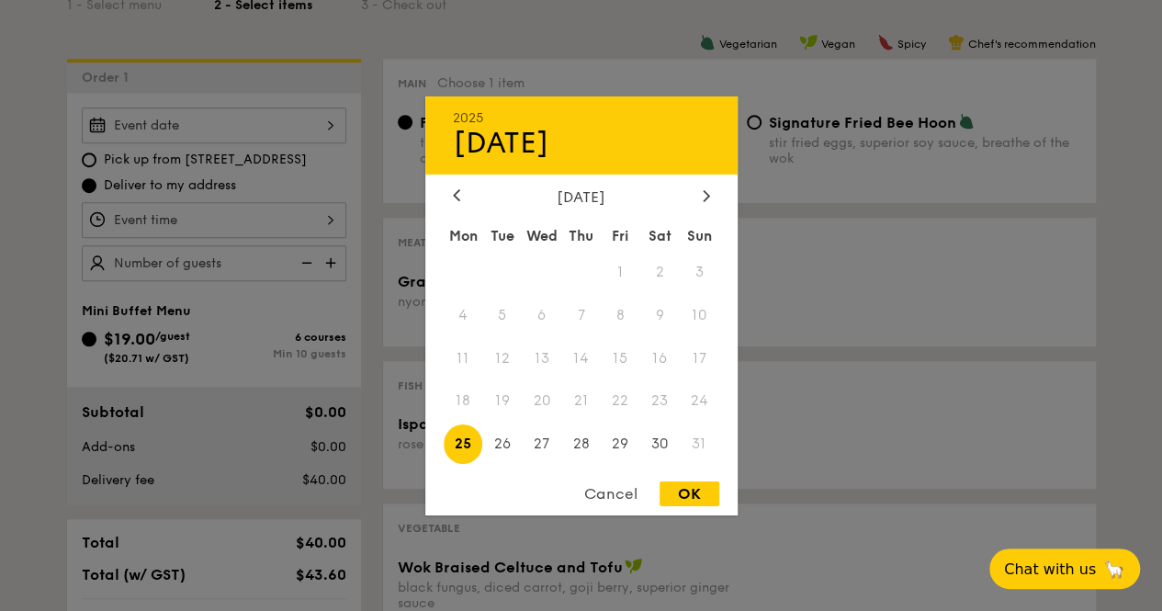
click at [314, 117] on div "2025 Aug [DATE] Tue Wed Thu Fri Sat Sun 1 2 3 4 5 6 7 8 9 10 11 12 13 14 15 16 …" at bounding box center [214, 125] width 265 height 36
click at [676, 189] on div "[DATE]" at bounding box center [581, 195] width 257 height 17
click at [706, 197] on icon at bounding box center [706, 195] width 7 height 12
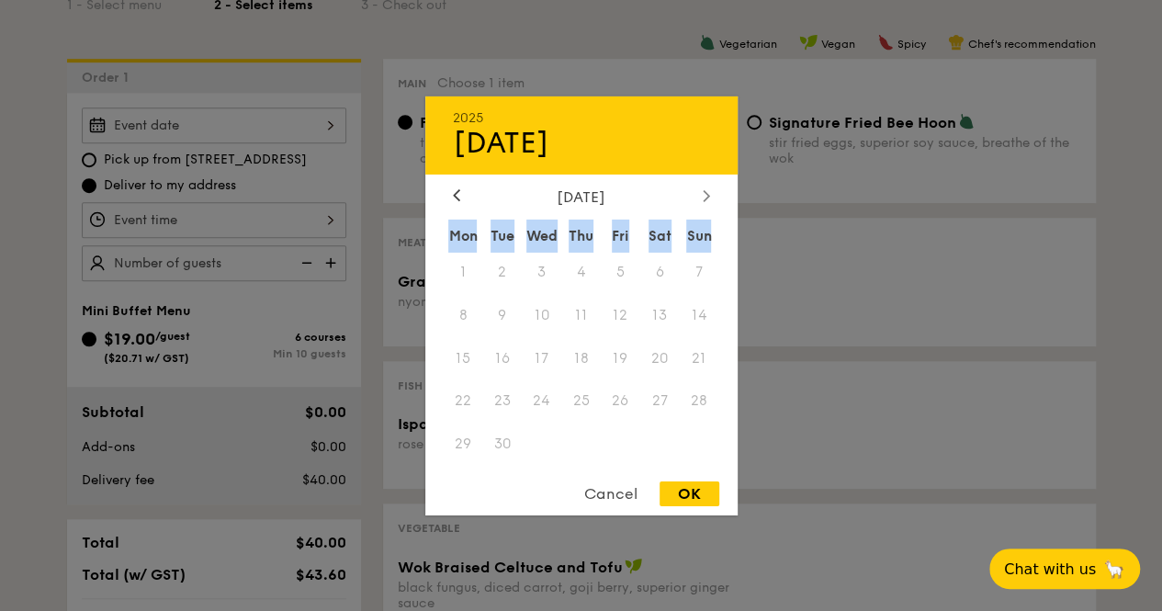
click at [706, 197] on icon at bounding box center [706, 195] width 7 height 12
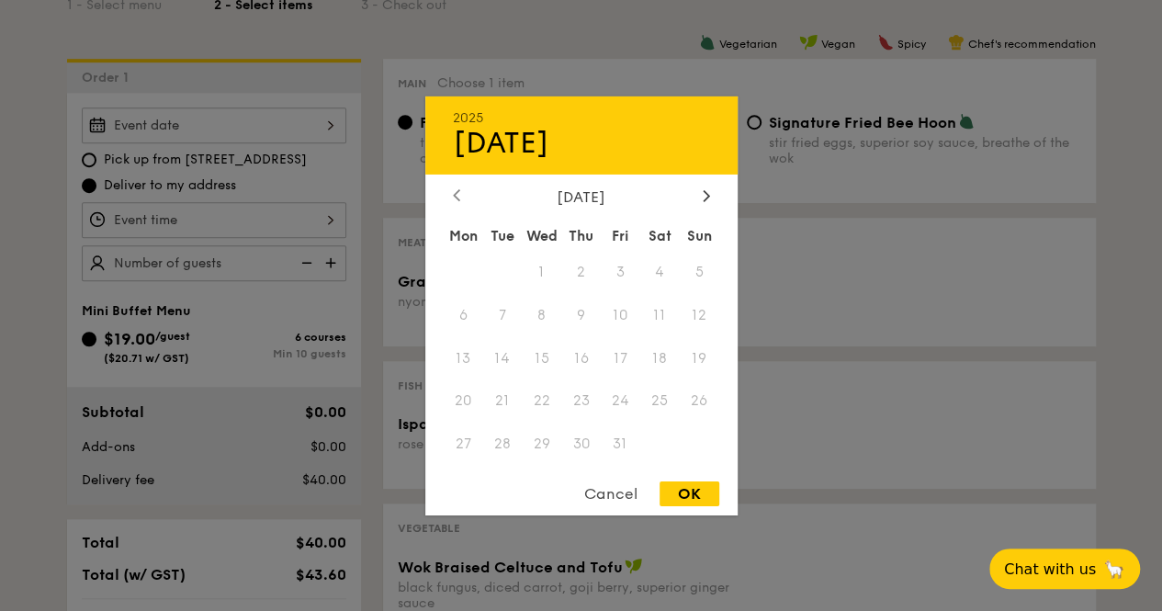
click at [448, 192] on div at bounding box center [456, 195] width 17 height 17
click at [449, 192] on div at bounding box center [456, 195] width 17 height 17
click at [615, 495] on div "Cancel" at bounding box center [611, 493] width 90 height 25
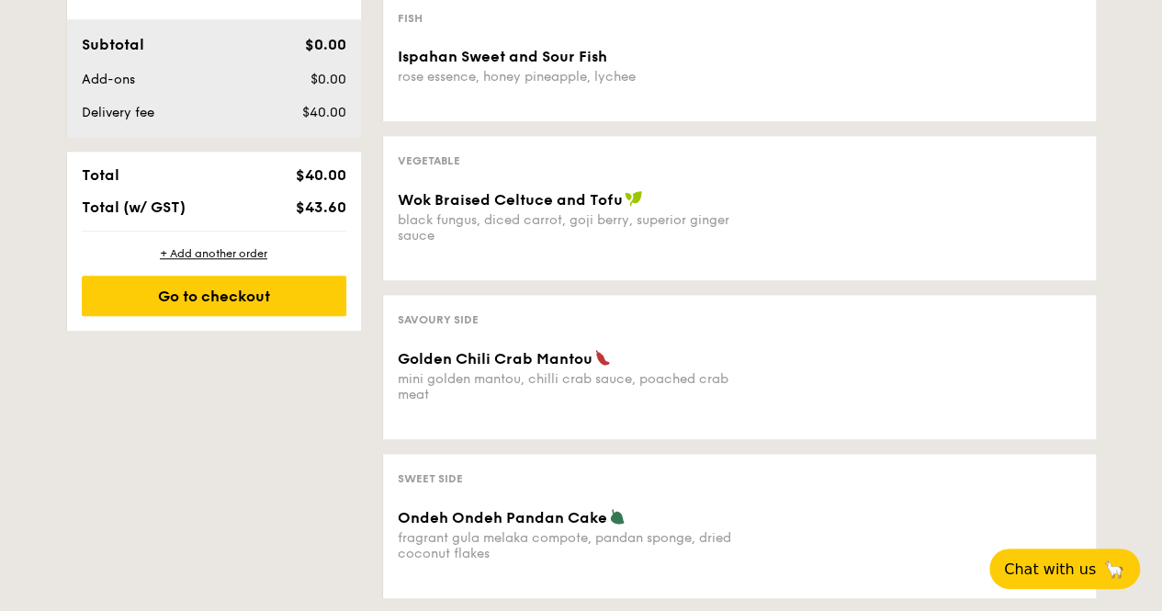
drag, startPoint x: 623, startPoint y: 488, endPoint x: 628, endPoint y: 473, distance: 15.7
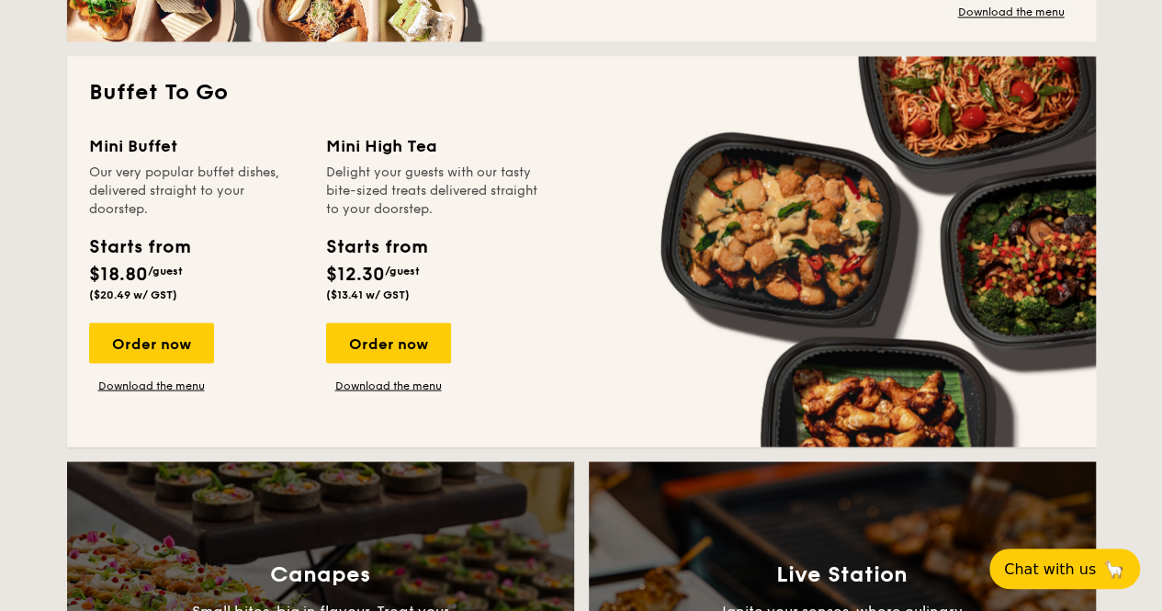
scroll to position [1561, 0]
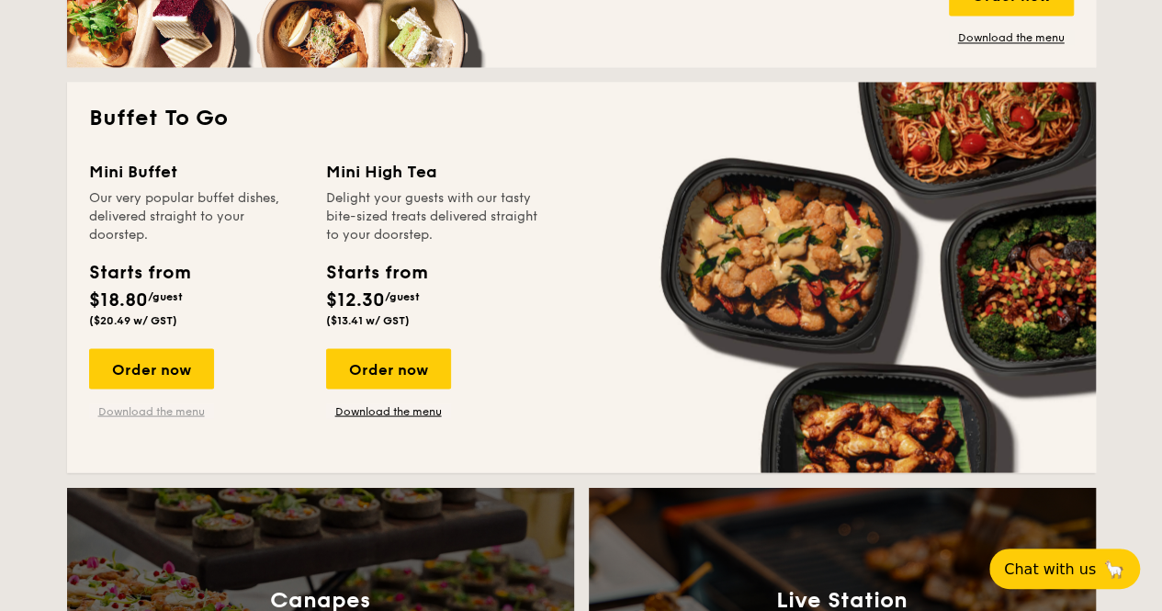
click at [184, 414] on link "Download the menu" at bounding box center [151, 410] width 125 height 15
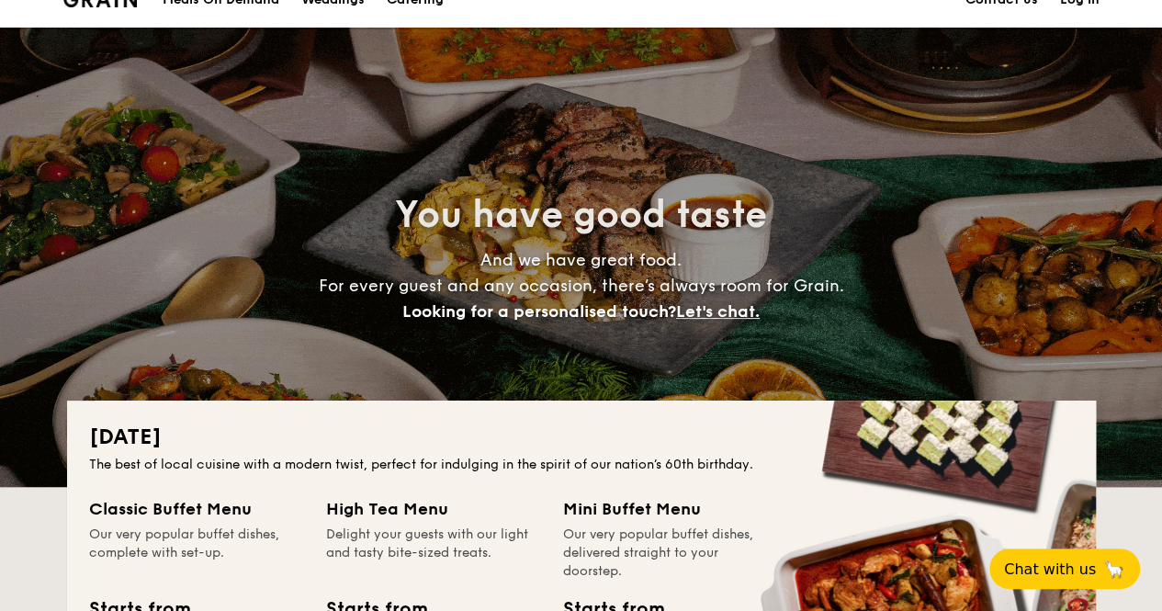
scroll to position [0, 0]
